Goal: Transaction & Acquisition: Purchase product/service

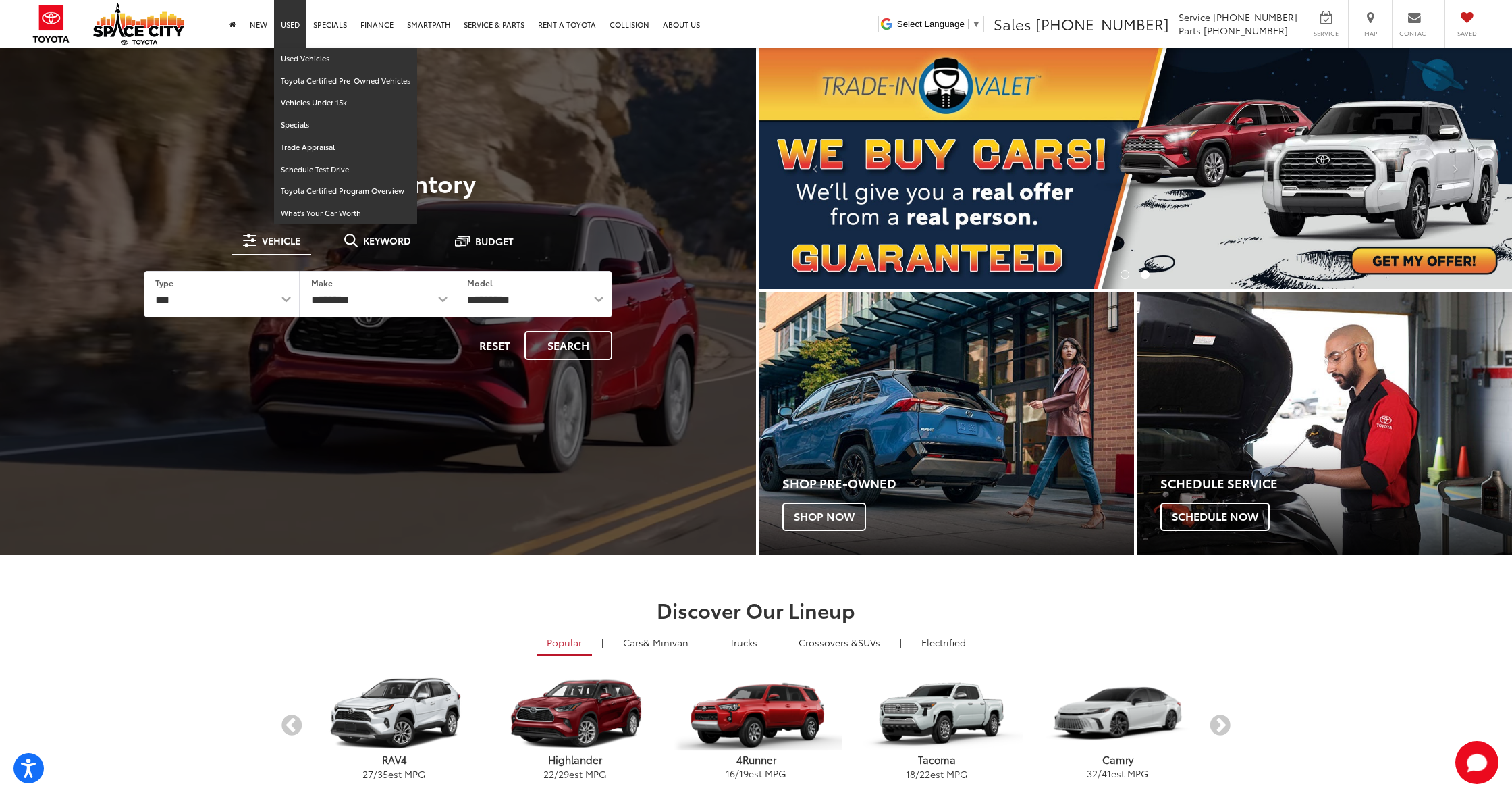
click at [292, 27] on link "Used" at bounding box center [290, 23] width 33 height 48
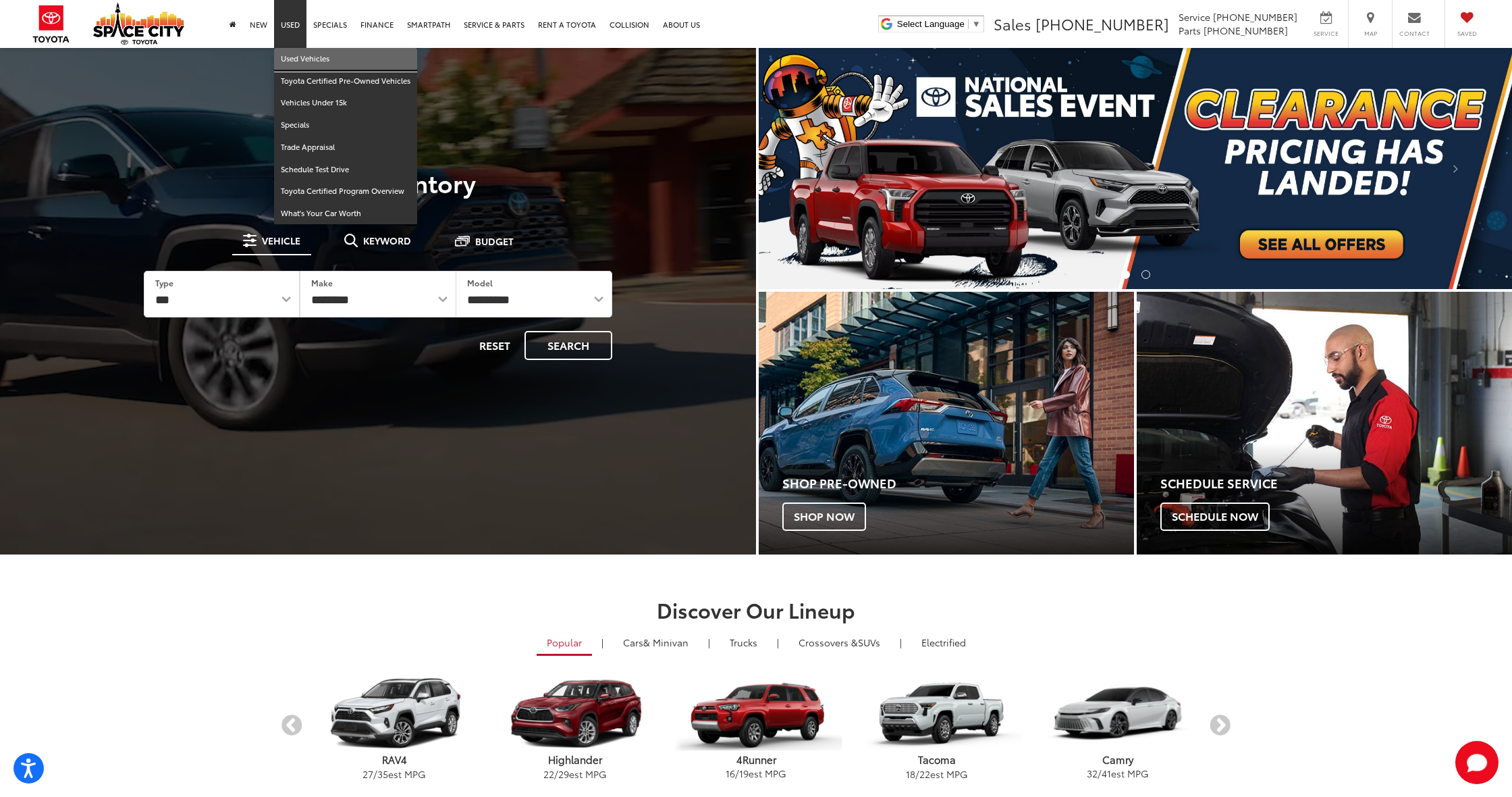
click at [309, 66] on link "Used Vehicles" at bounding box center [345, 59] width 143 height 23
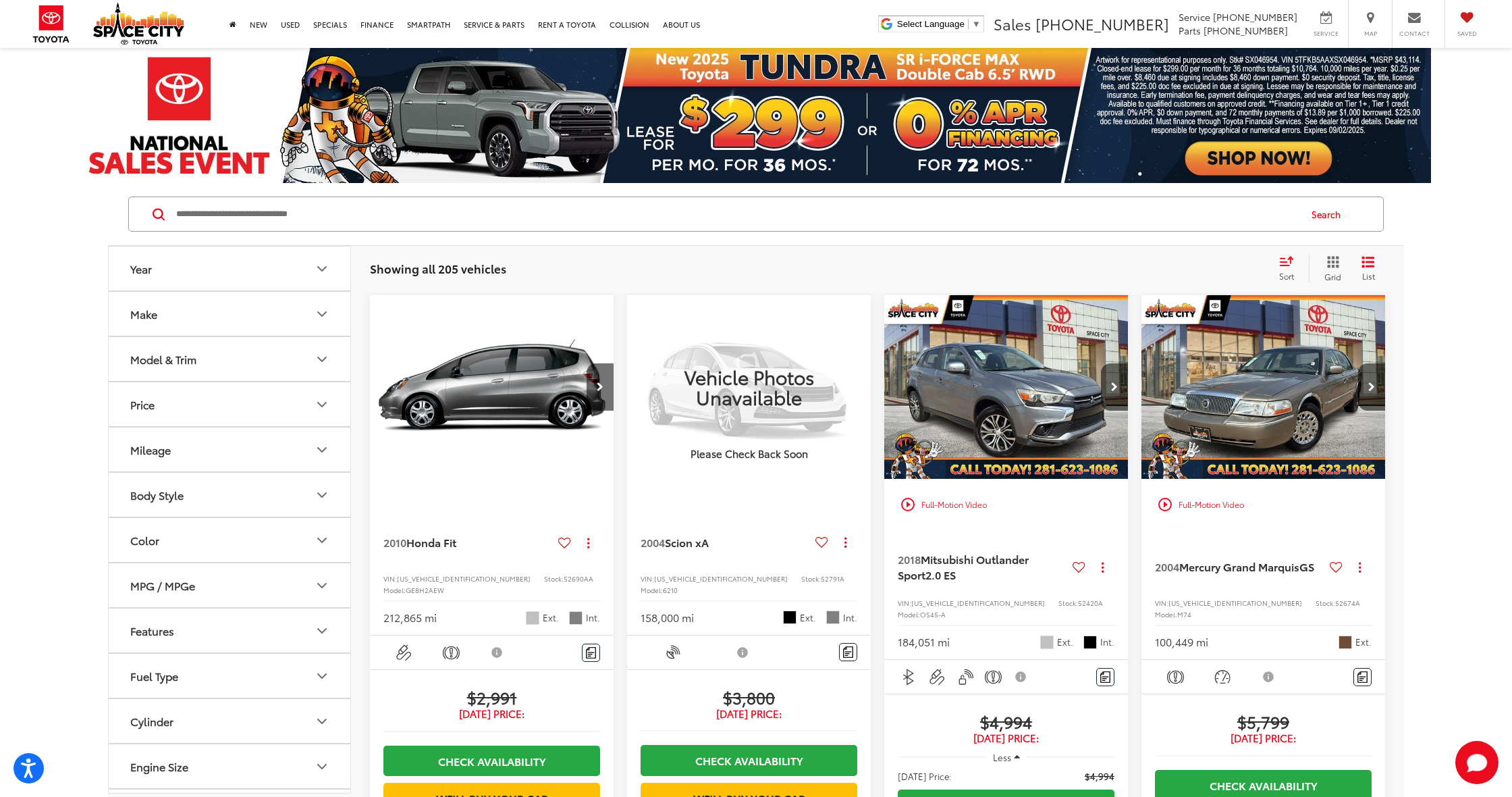
click at [518, 212] on input "Search by Make, Model, or Keyword" at bounding box center [737, 214] width 1124 height 33
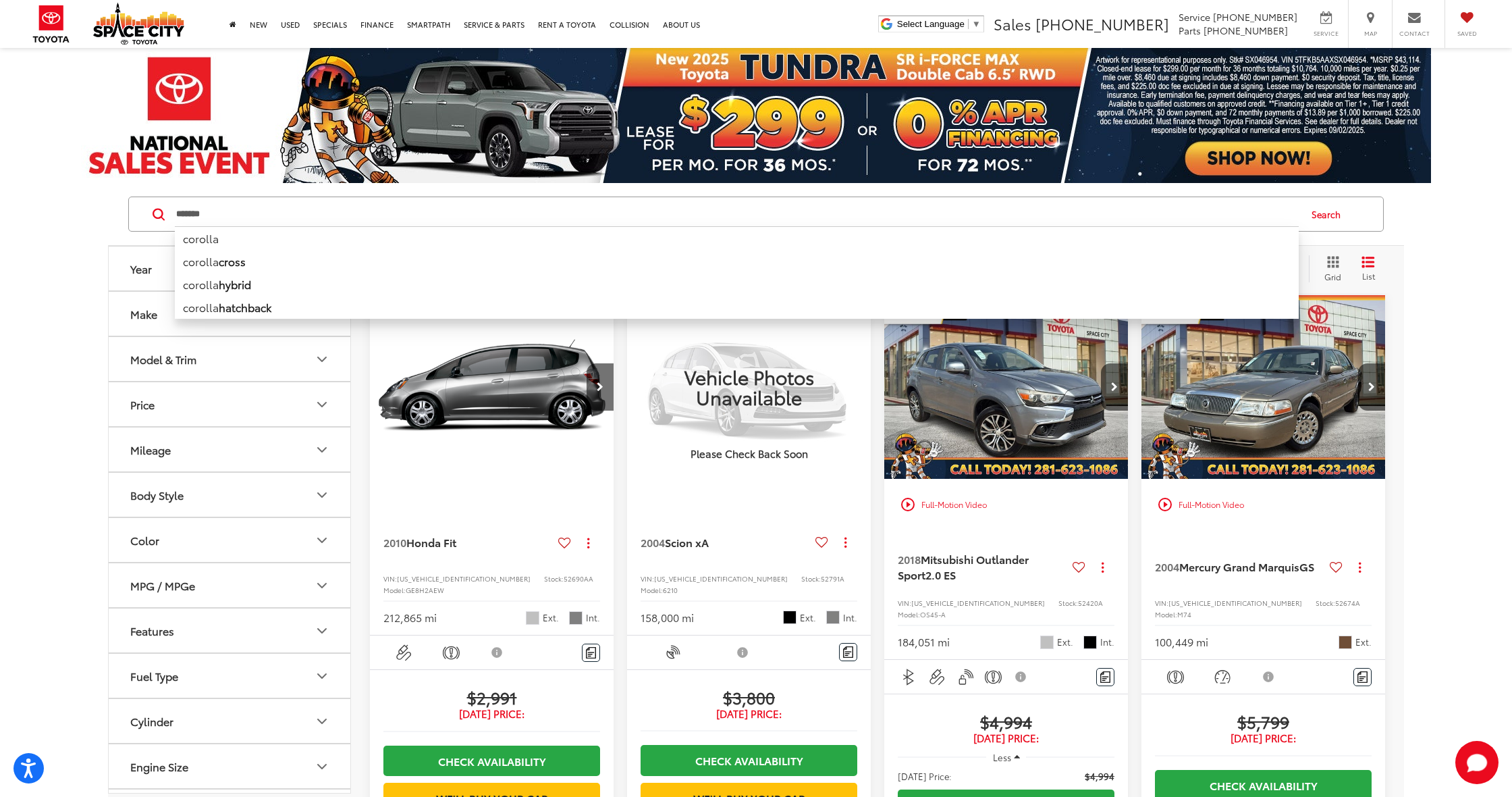
type input "*******"
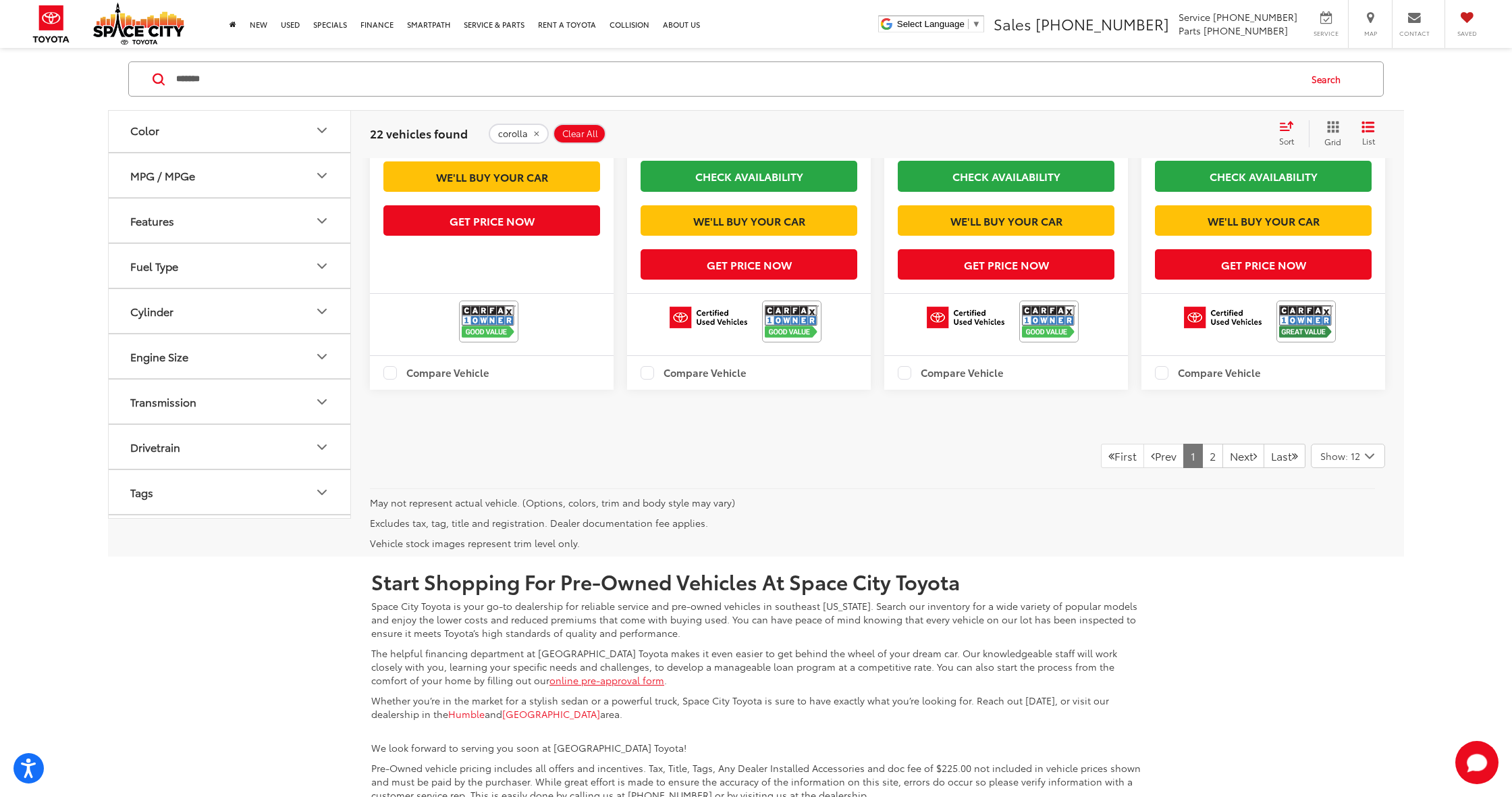
scroll to position [2287, 0]
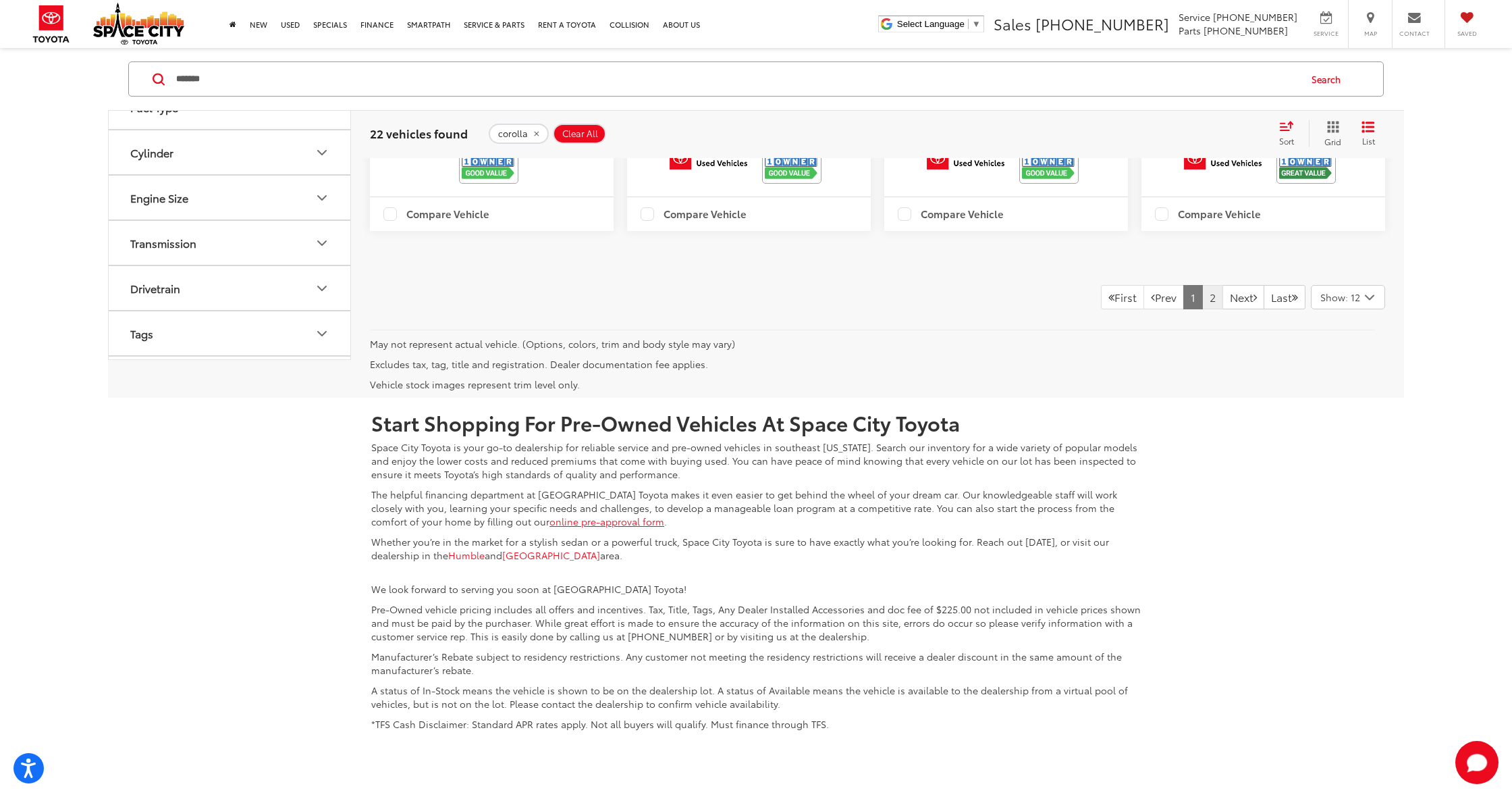
click at [1202, 309] on link "2" at bounding box center [1212, 297] width 21 height 24
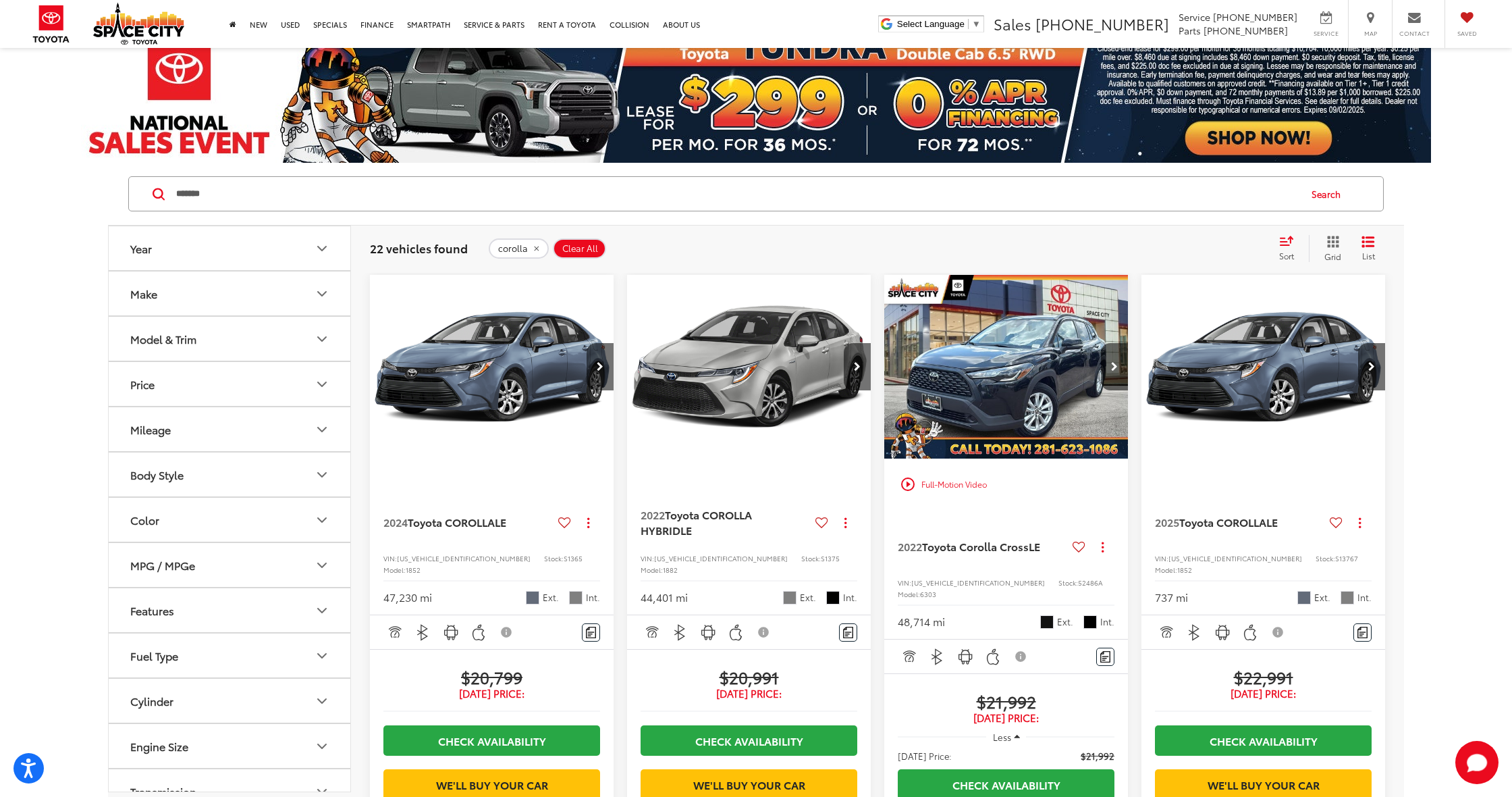
scroll to position [5, 0]
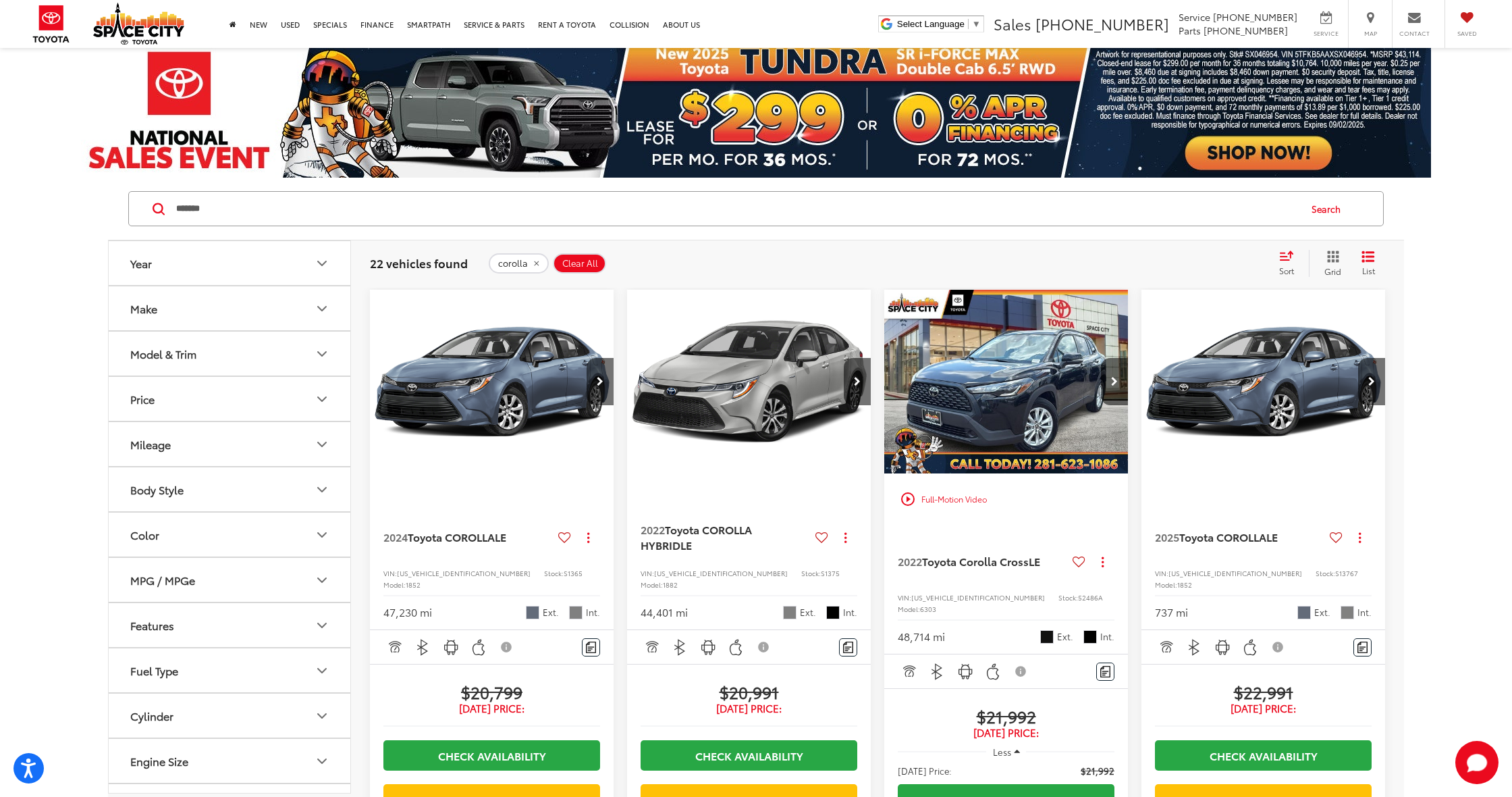
click at [535, 262] on icon "remove corolla" at bounding box center [536, 263] width 9 height 8
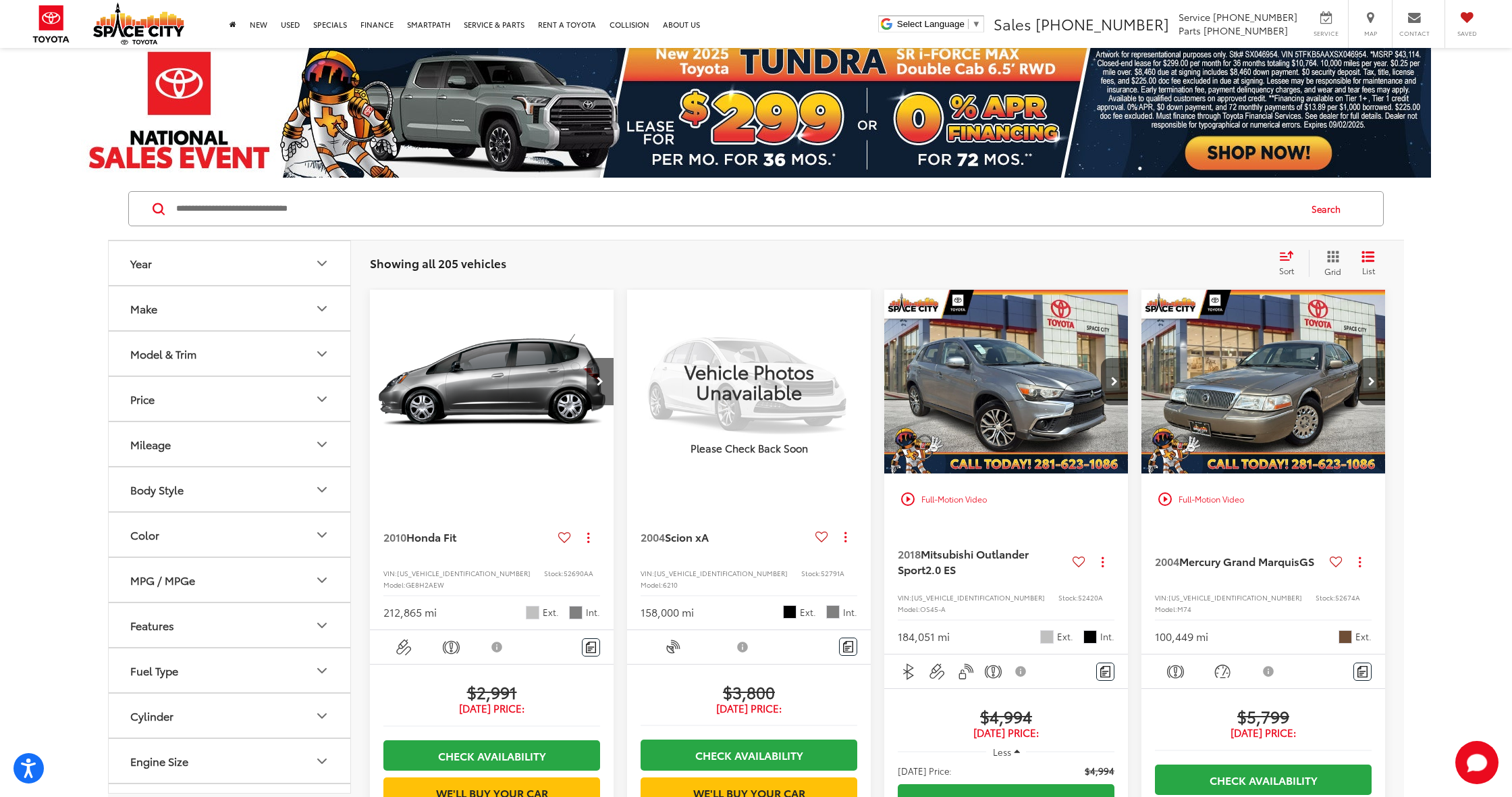
click at [617, 201] on input "Search by Make, Model, or Keyword" at bounding box center [737, 208] width 1124 height 33
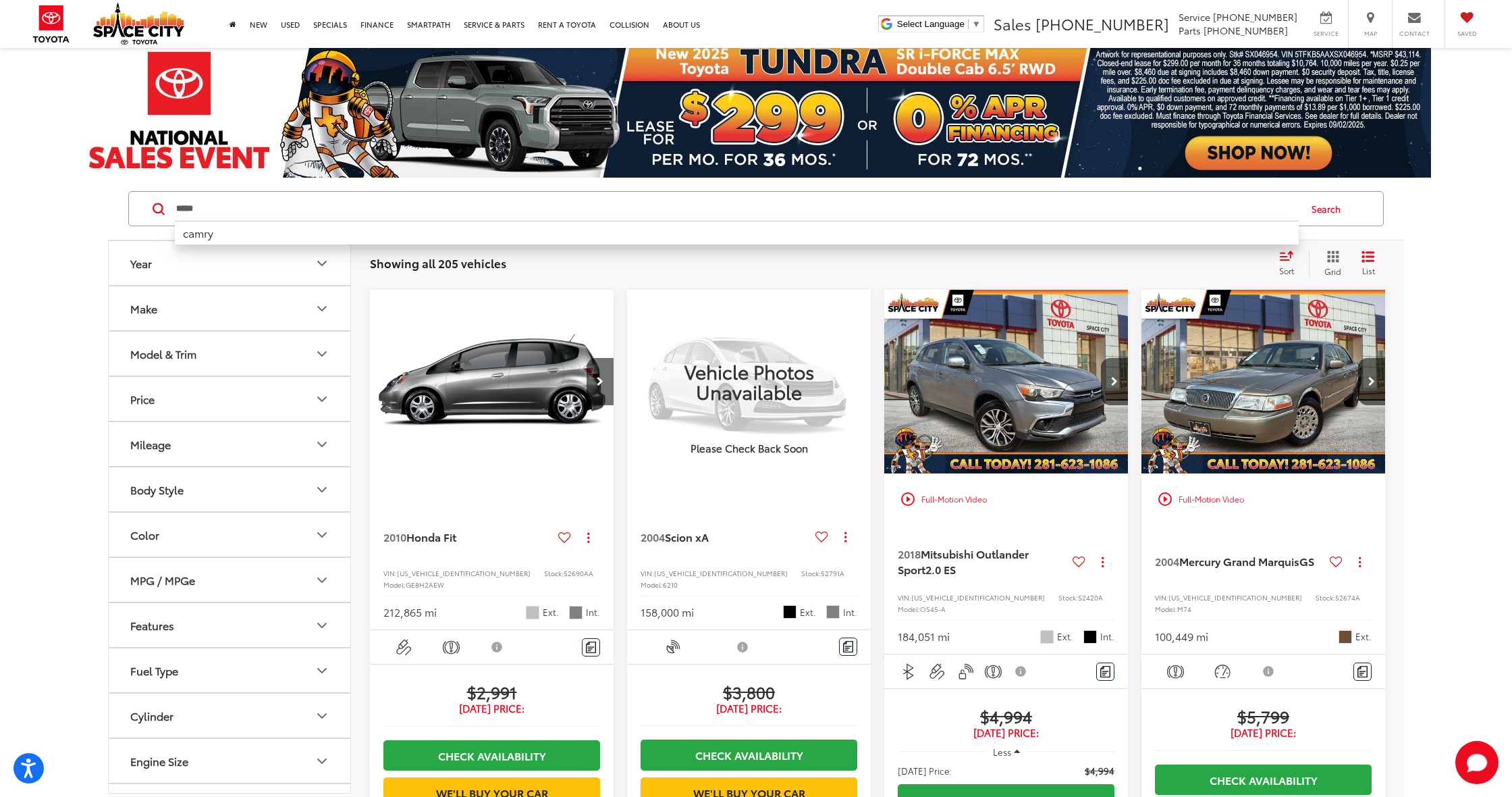
type input "*****"
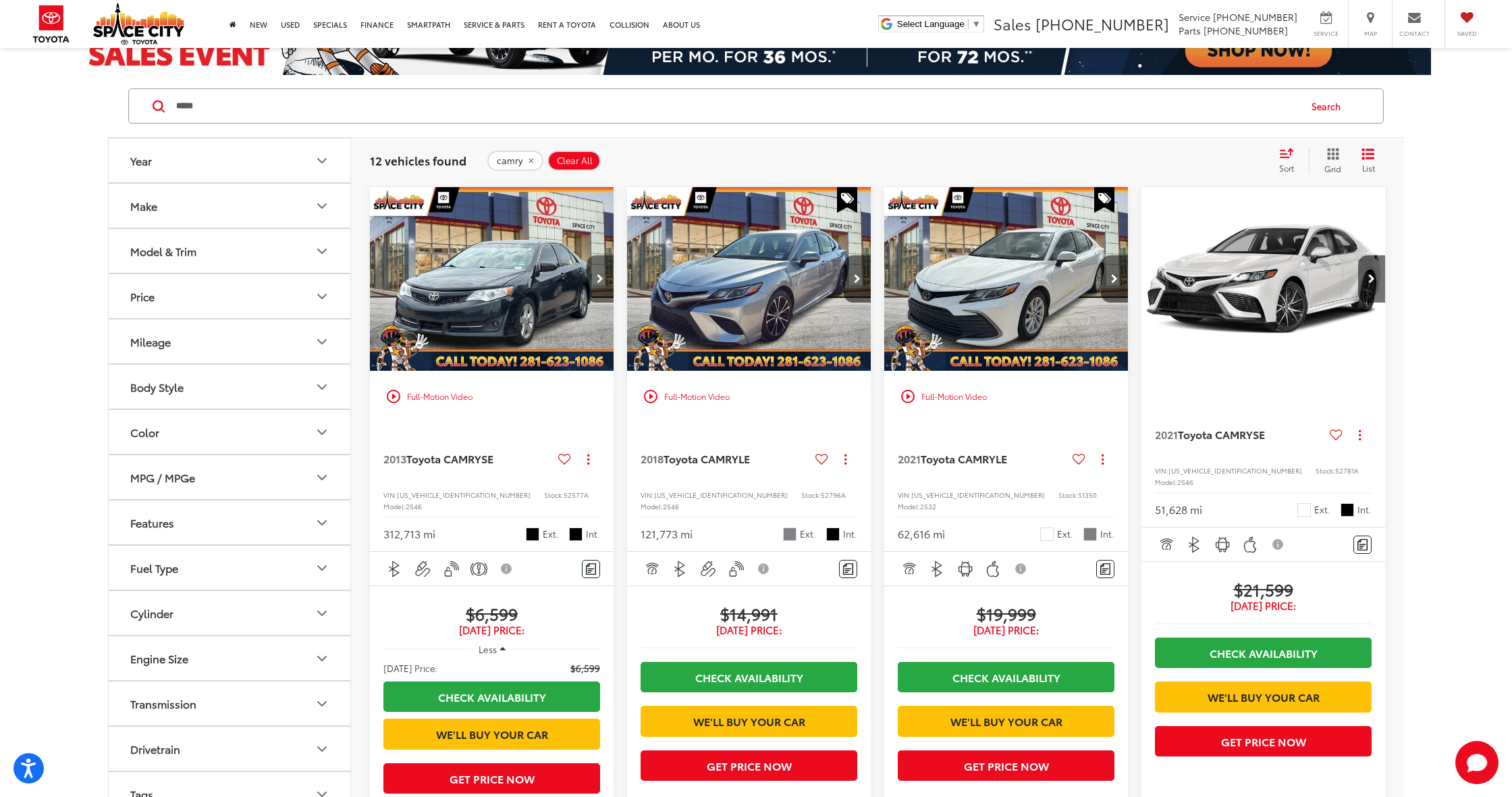
scroll to position [105, 0]
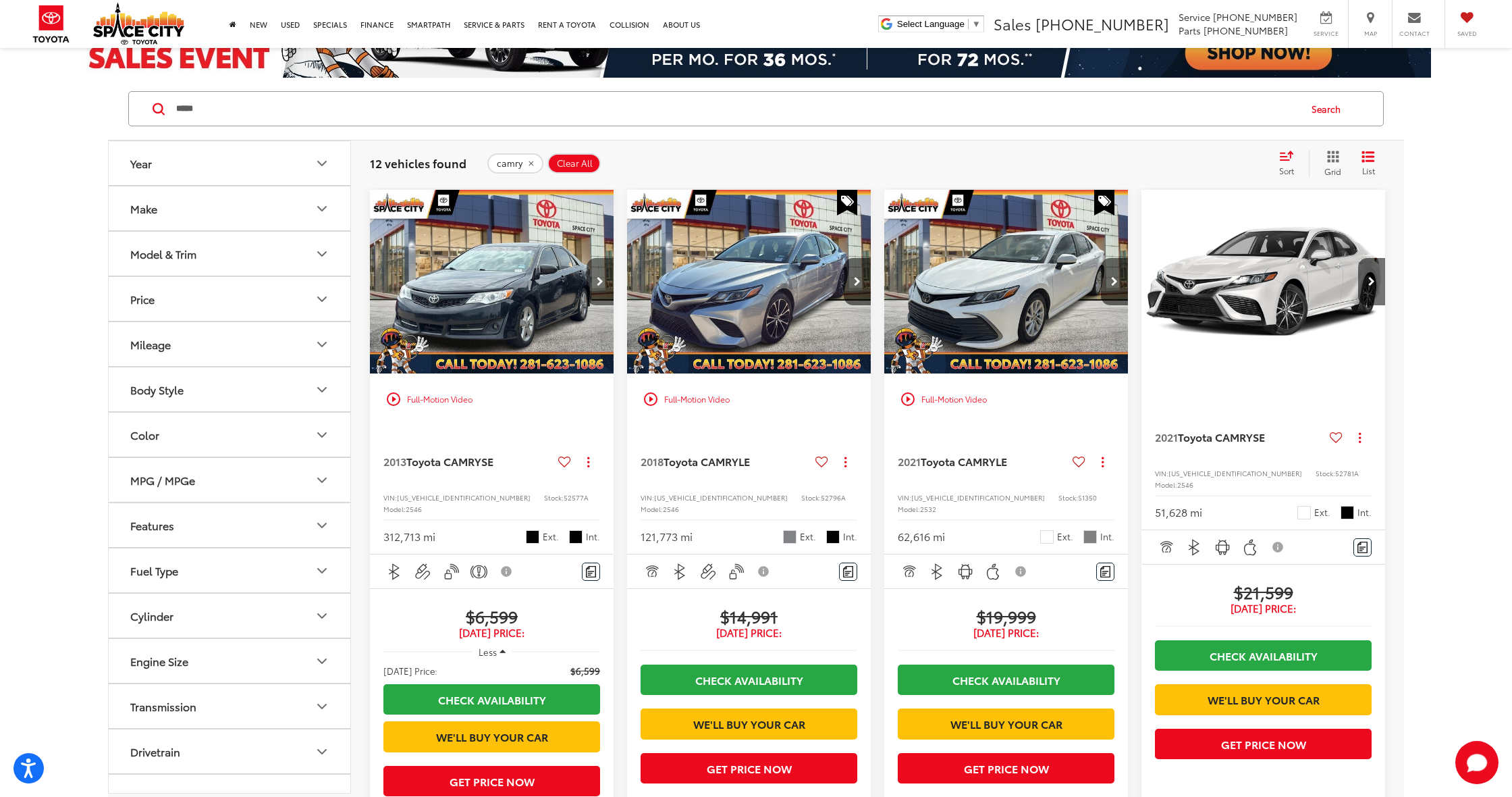
click at [610, 269] on button "Next image" at bounding box center [600, 281] width 27 height 48
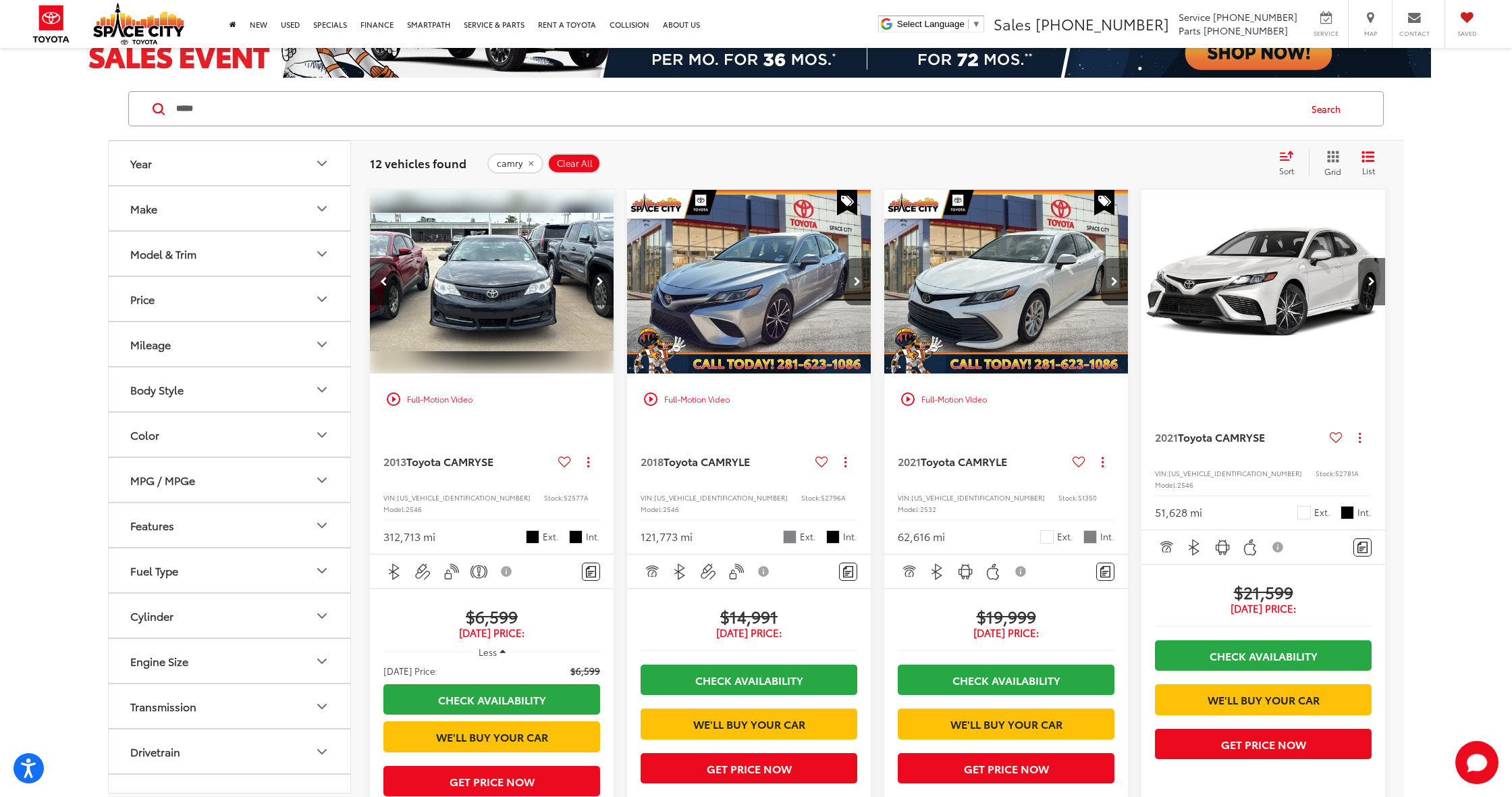
click at [610, 269] on button "Next image" at bounding box center [600, 281] width 27 height 48
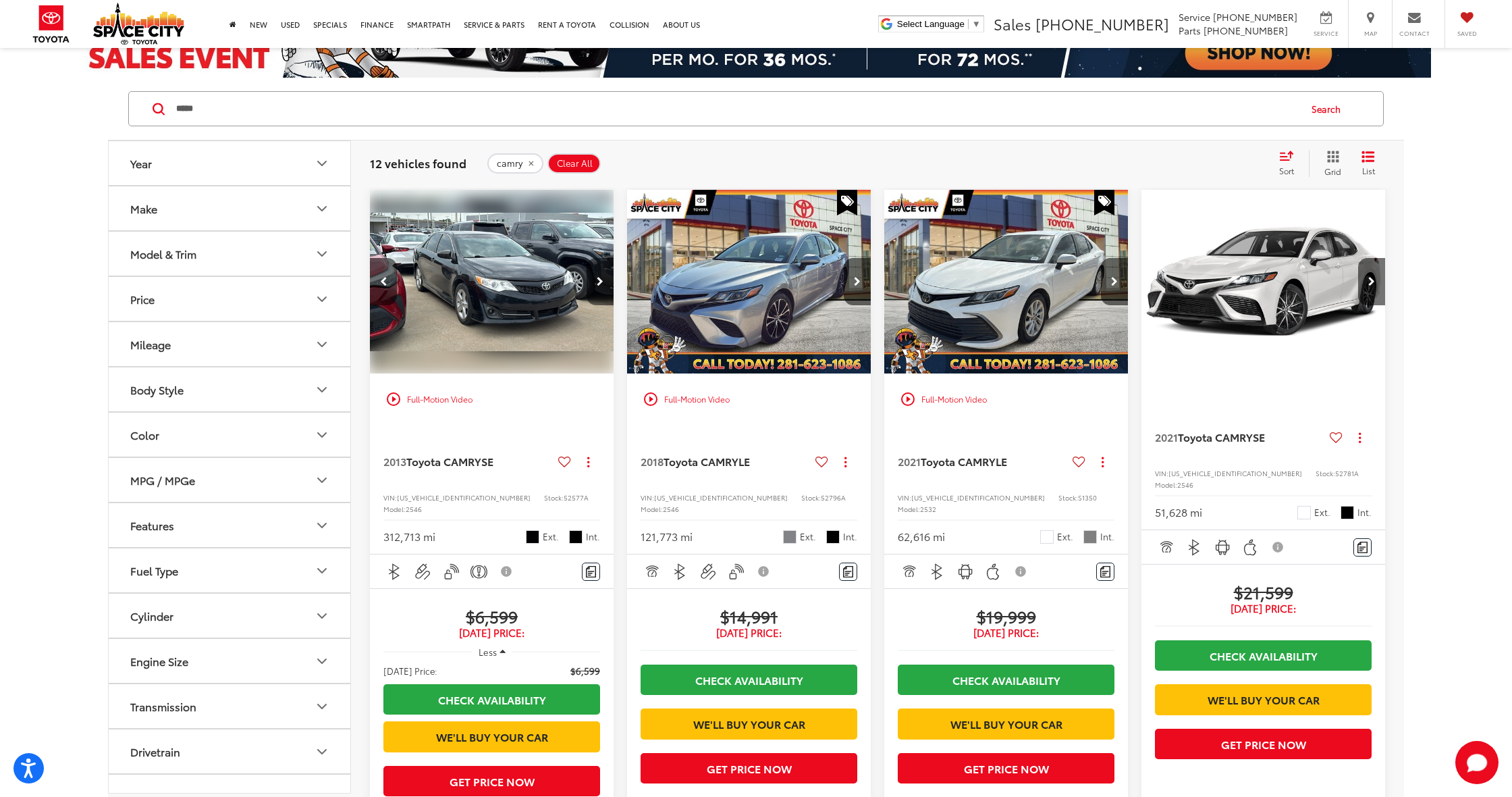
click at [610, 269] on button "Next image" at bounding box center [600, 281] width 27 height 48
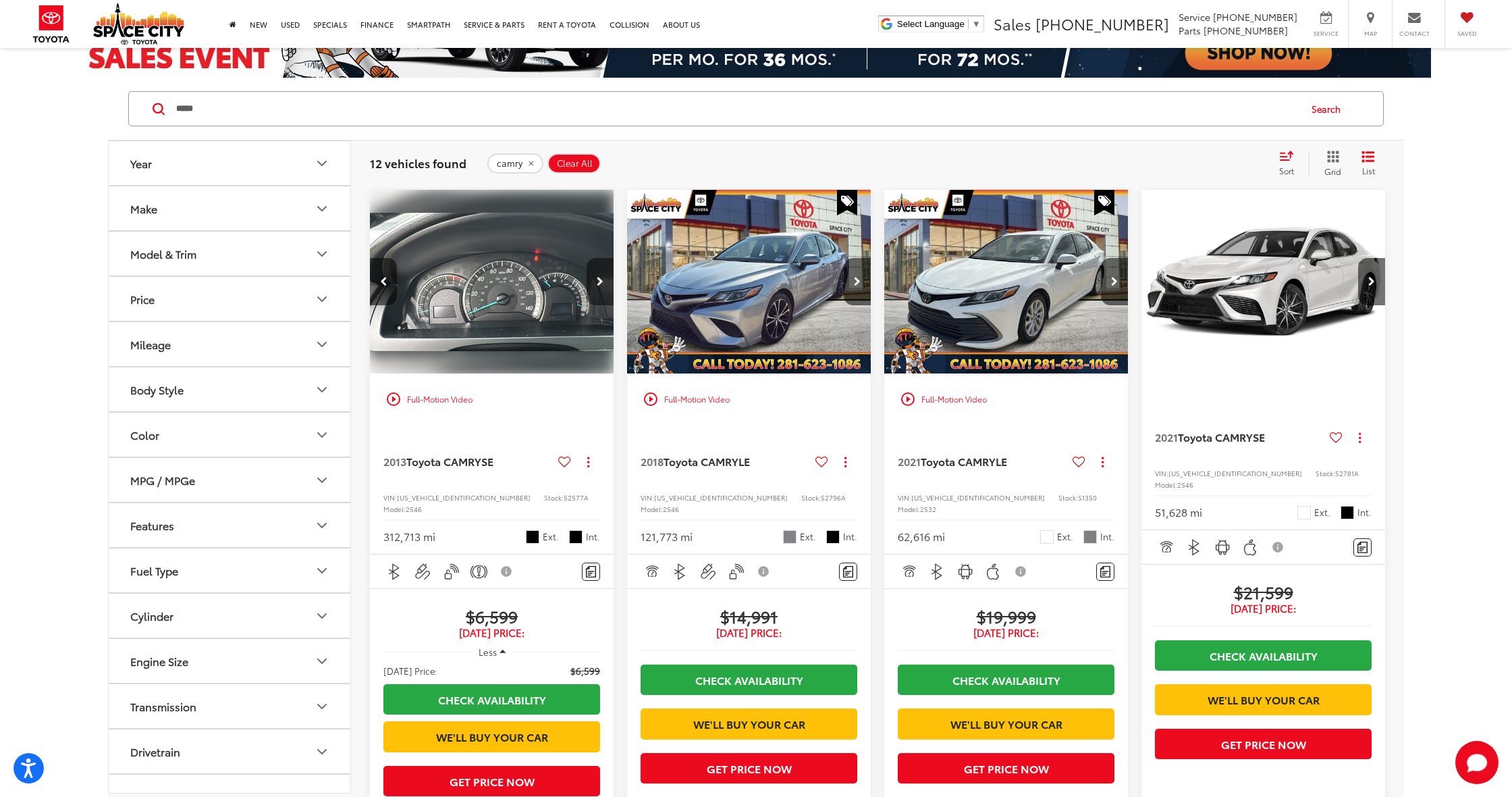
click at [610, 269] on button "Next image" at bounding box center [600, 281] width 27 height 48
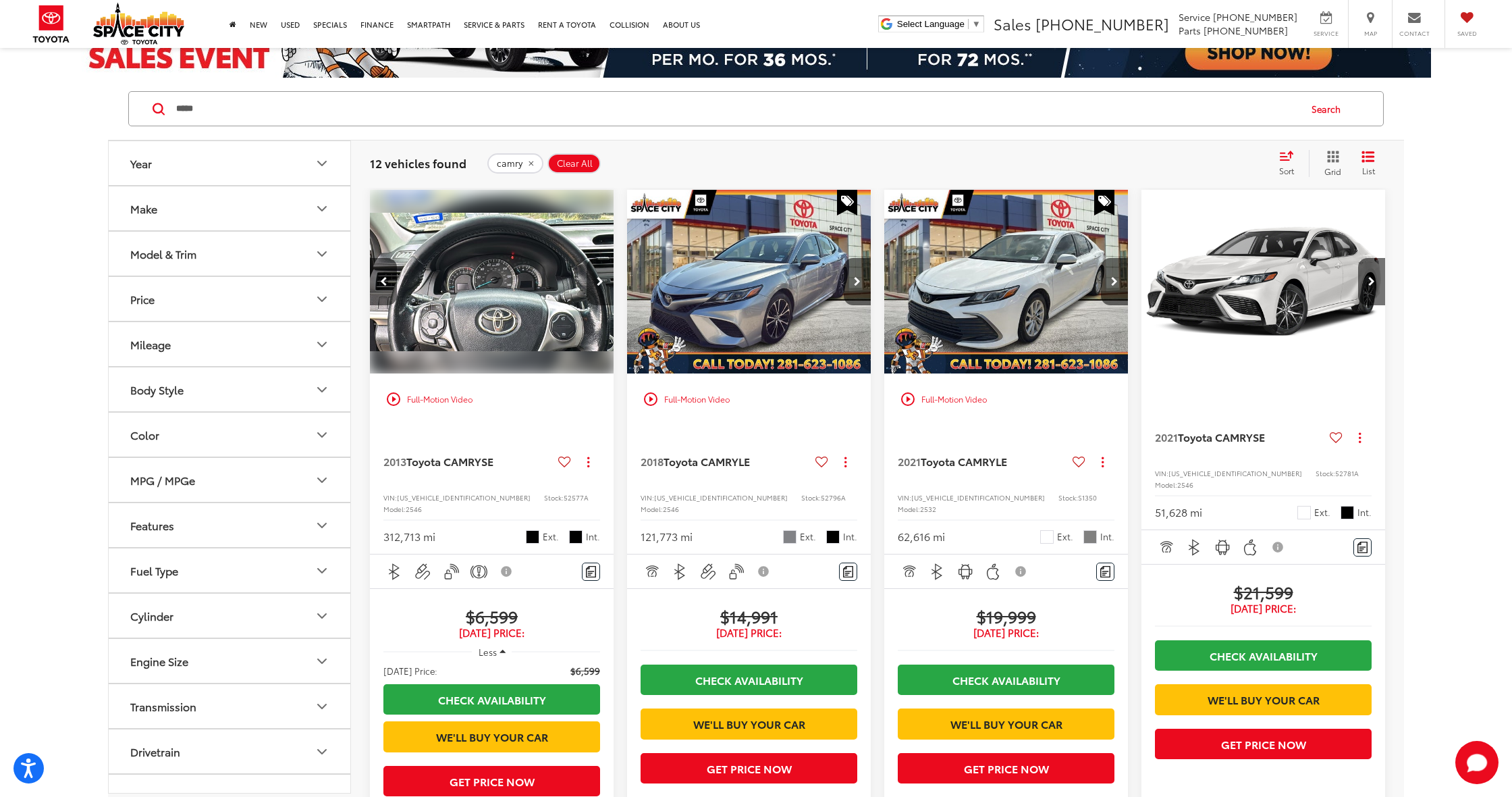
click at [610, 269] on button "Next image" at bounding box center [600, 281] width 27 height 48
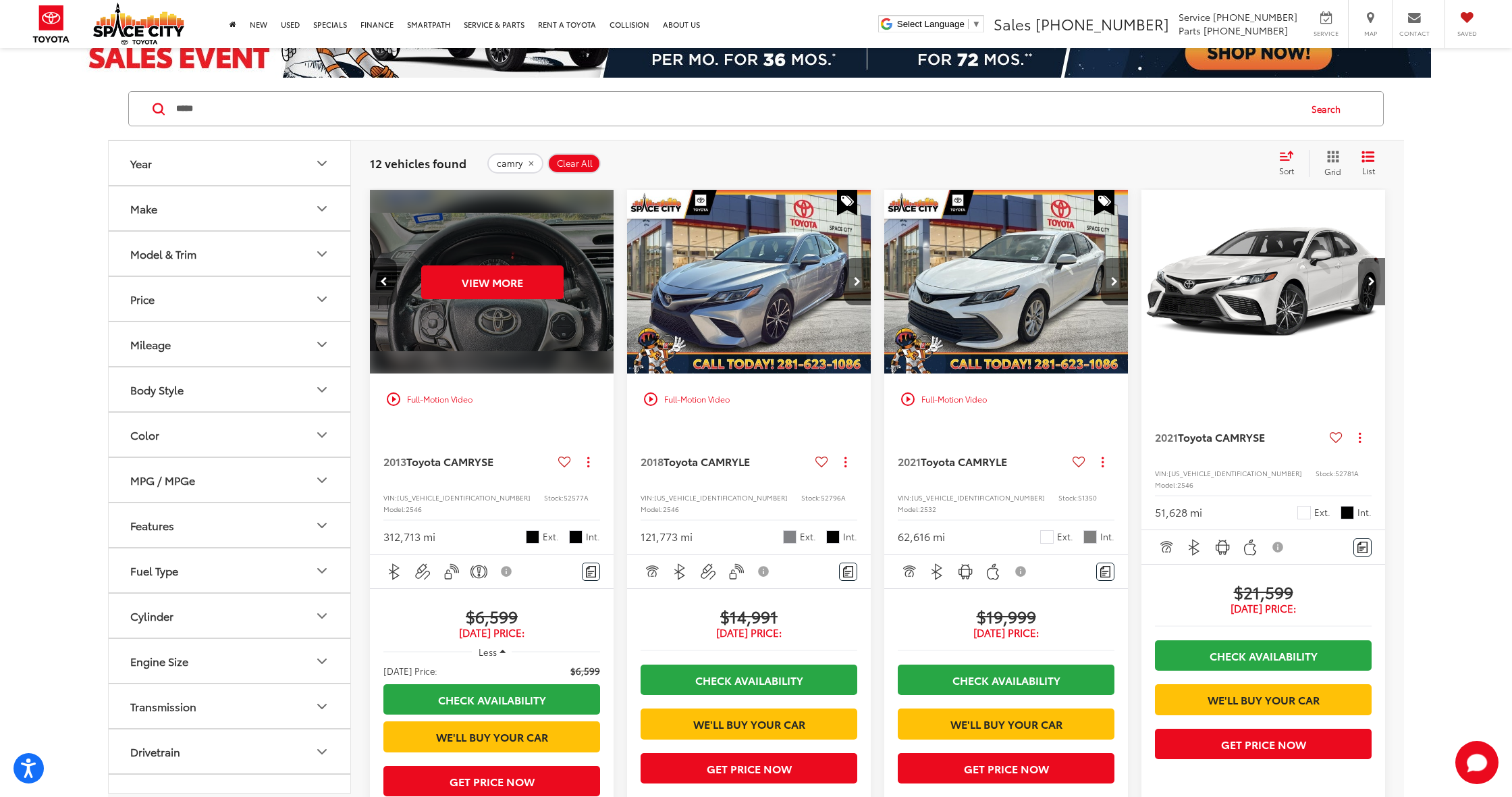
click at [610, 269] on div "View More" at bounding box center [492, 282] width 246 height 184
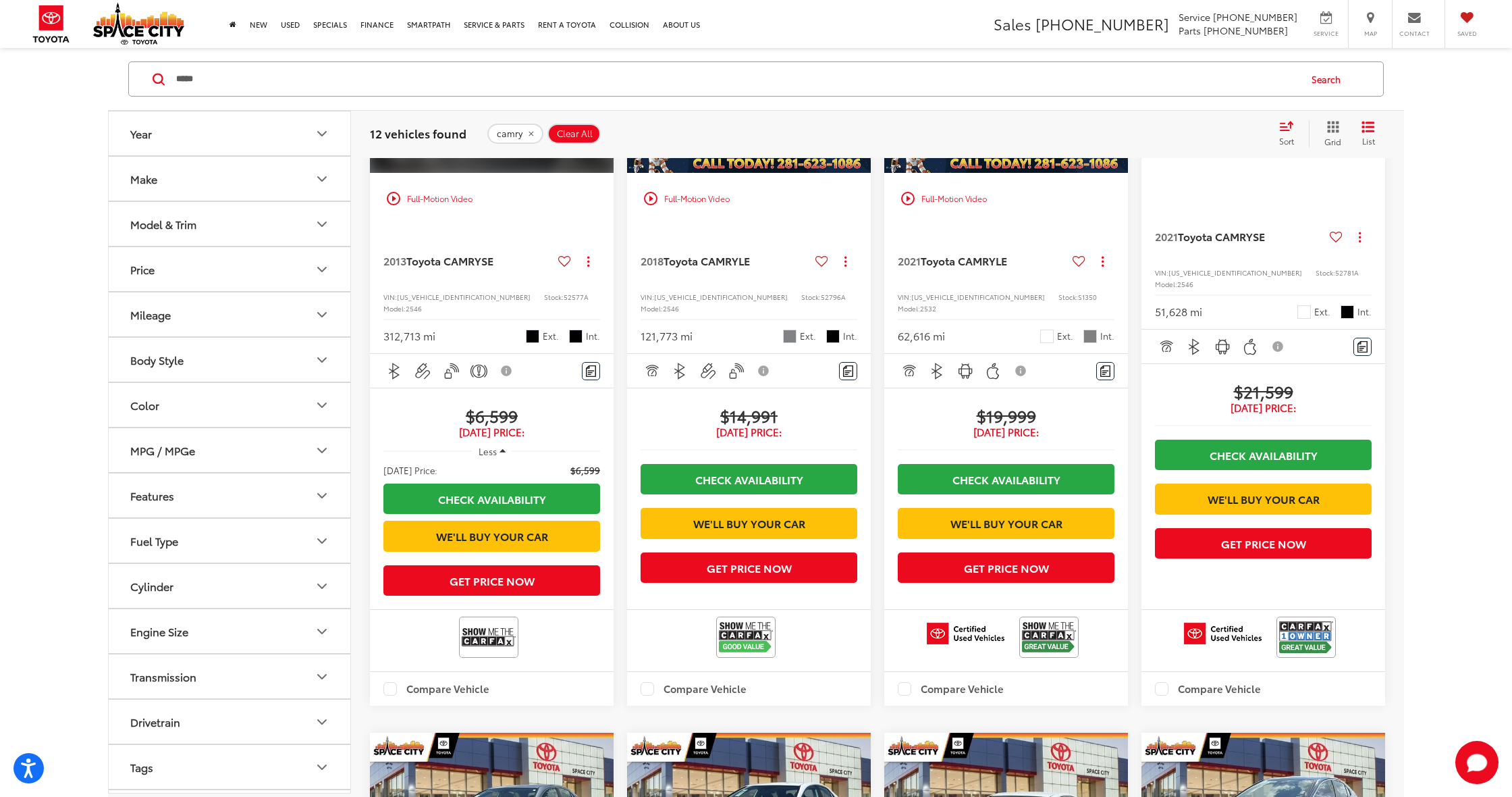
scroll to position [308, 0]
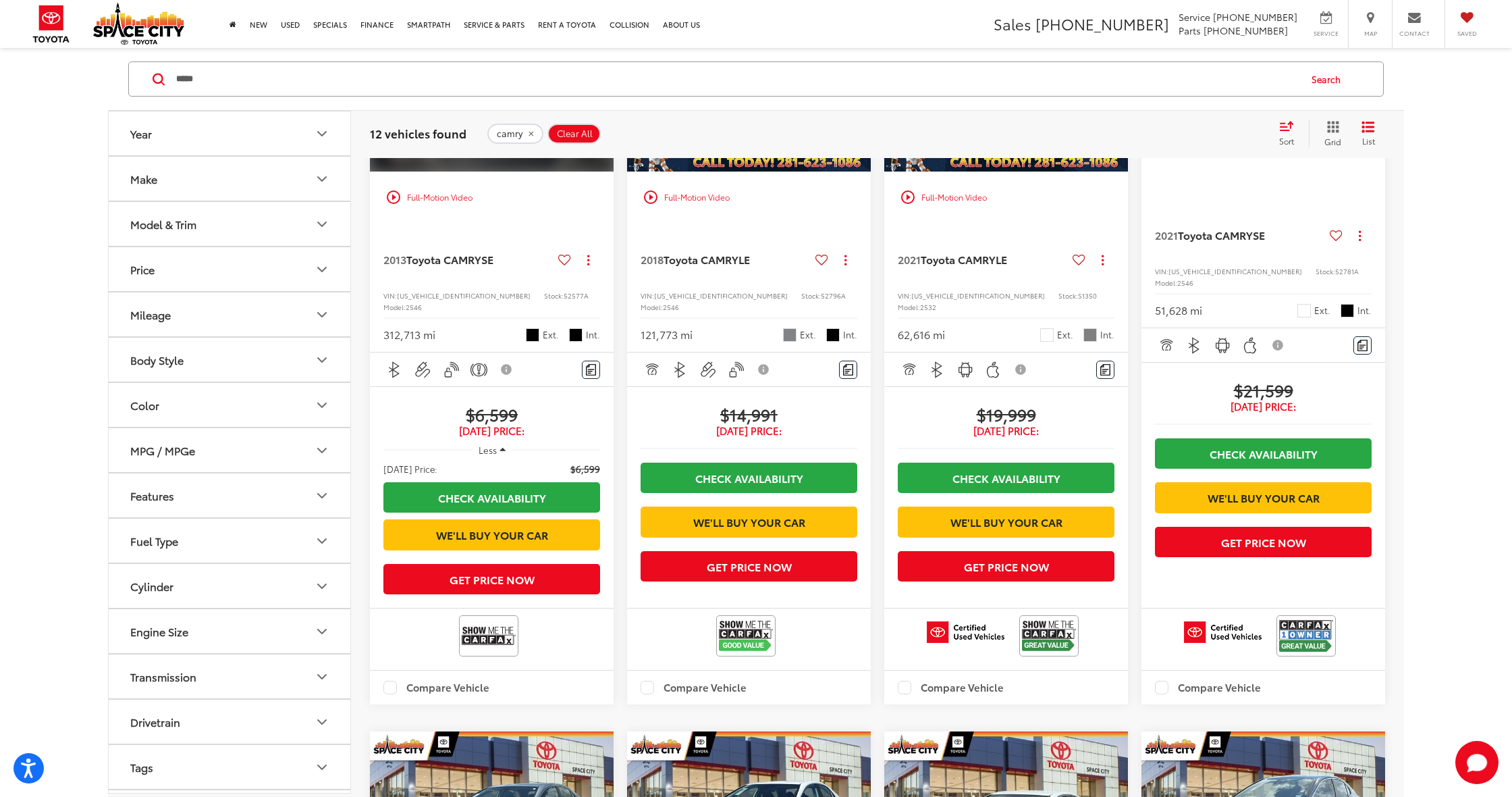
click at [735, 258] on span "Toyota CAMRY" at bounding box center [701, 259] width 75 height 16
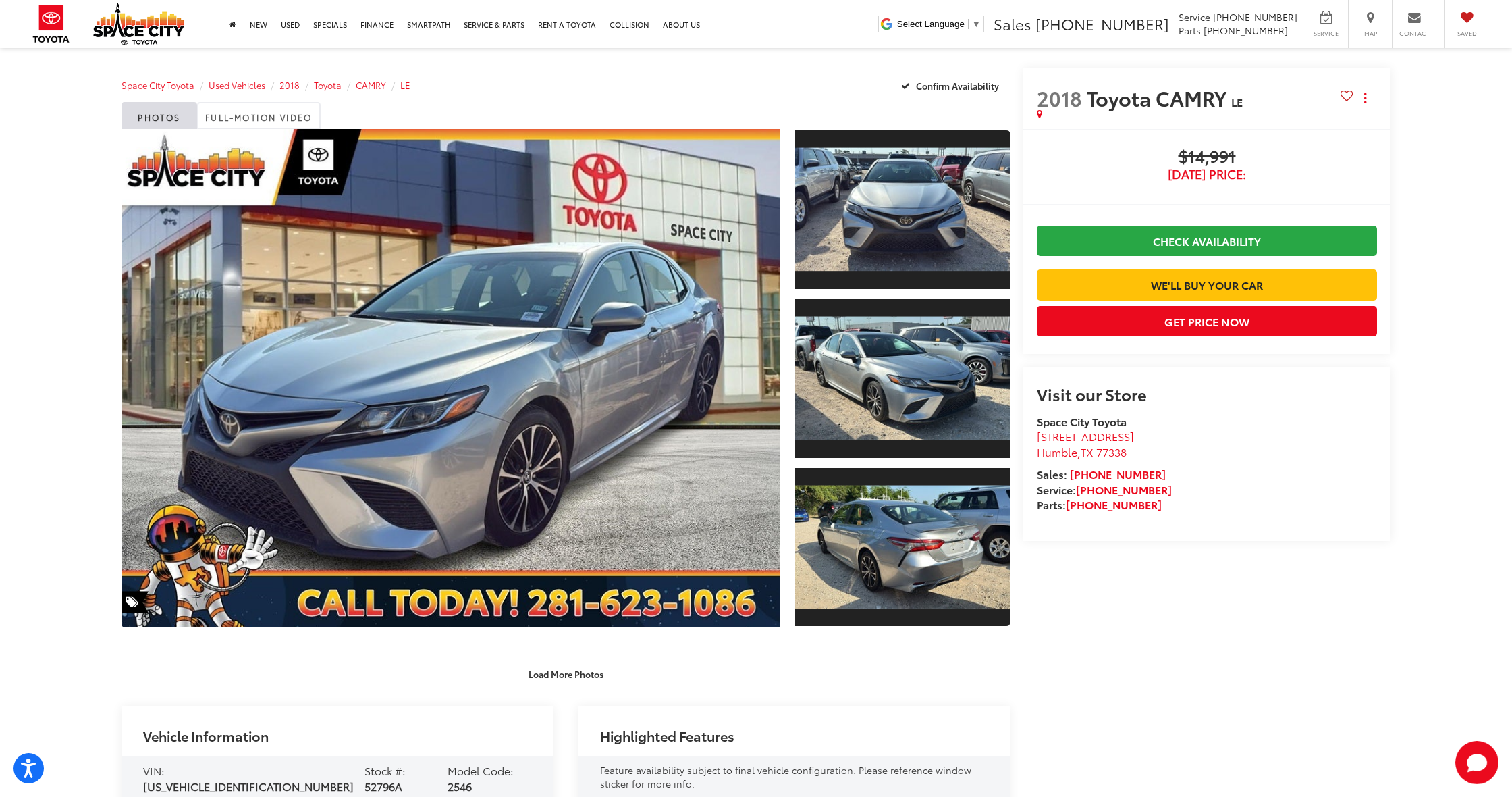
click at [1037, 262] on capital-one-entry-button at bounding box center [1037, 262] width 0 height 0
